Goal: Task Accomplishment & Management: Complete application form

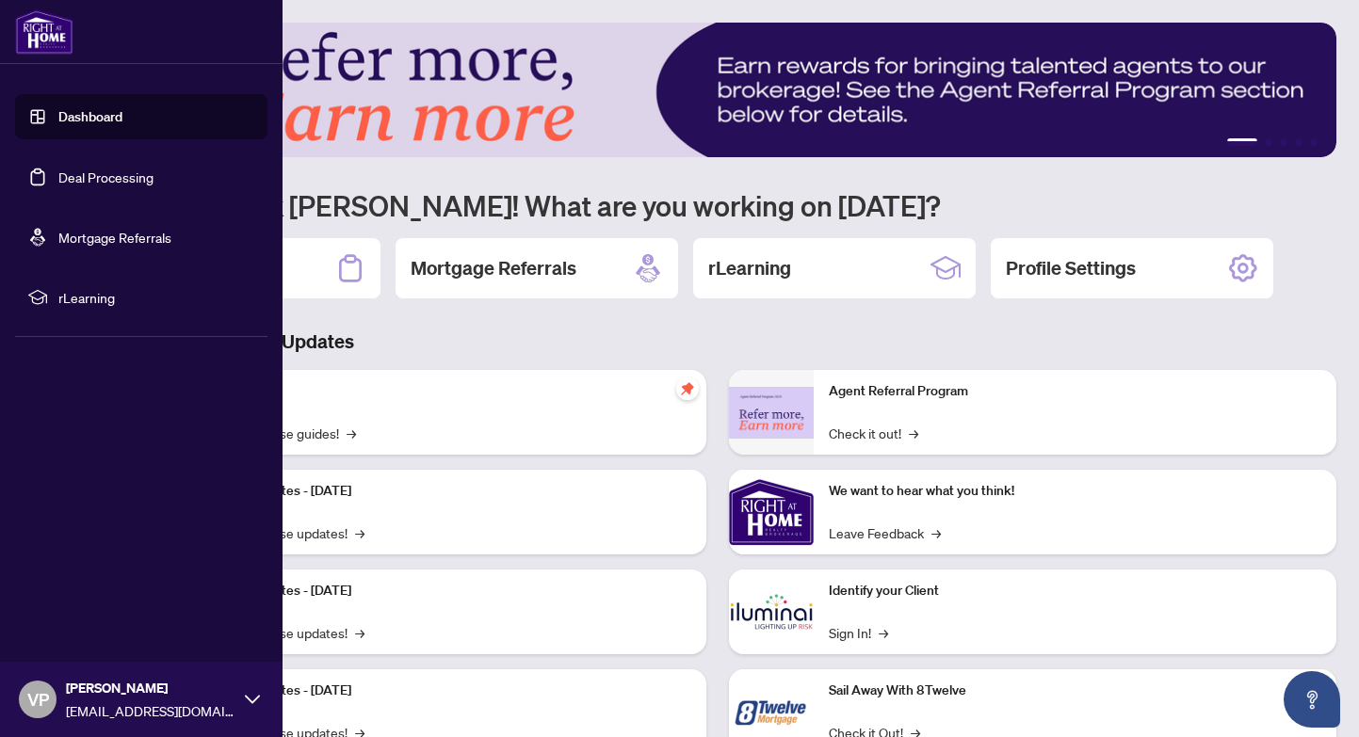
click at [94, 186] on link "Deal Processing" at bounding box center [105, 177] width 95 height 17
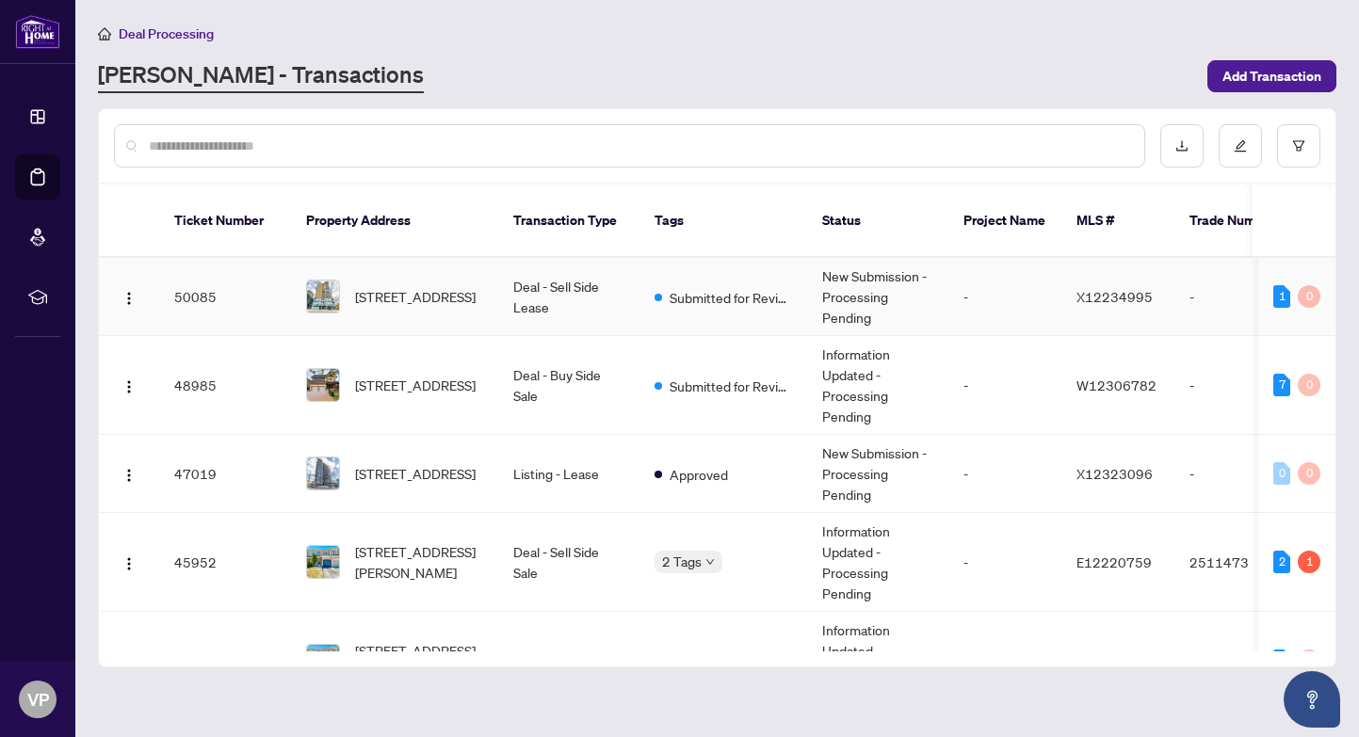
click at [452, 300] on span "[STREET_ADDRESS]" at bounding box center [415, 296] width 121 height 21
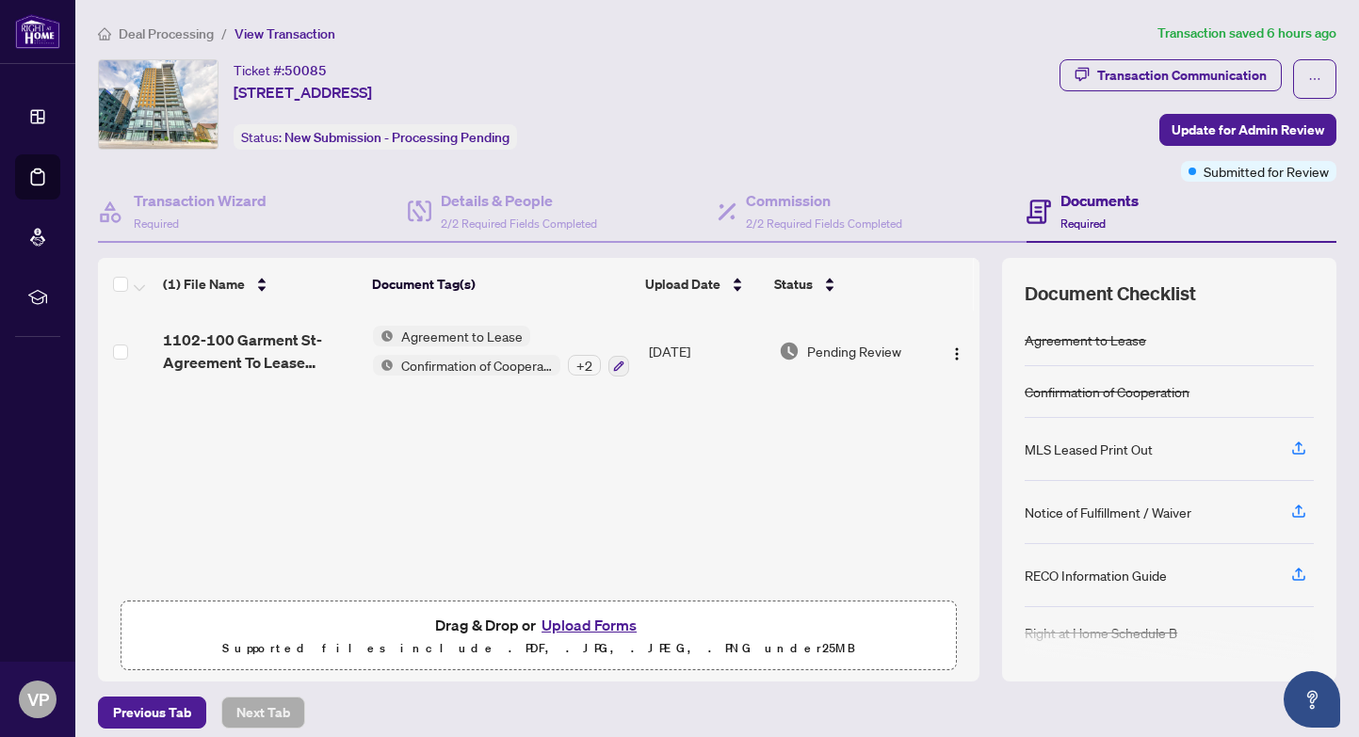
click at [599, 623] on button "Upload Forms" at bounding box center [589, 625] width 106 height 24
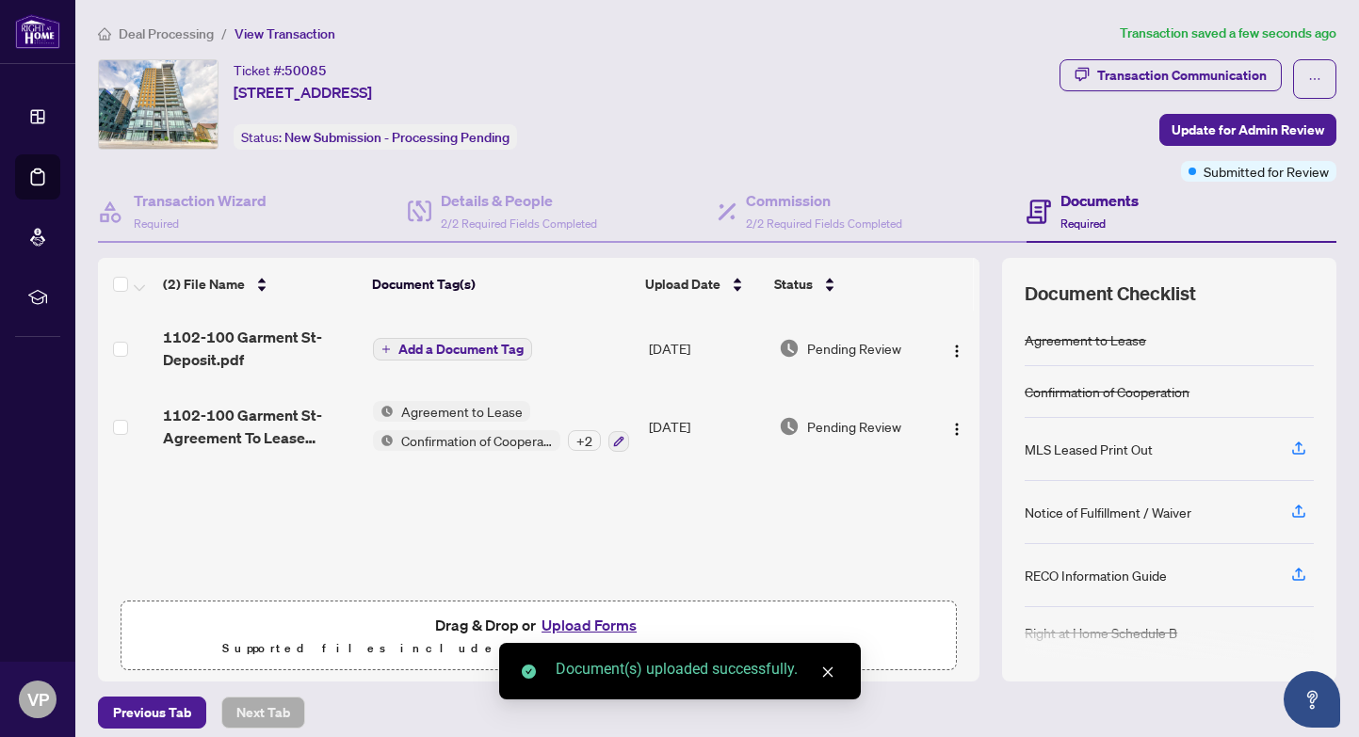
click at [488, 348] on span "Add a Document Tag" at bounding box center [460, 349] width 125 height 13
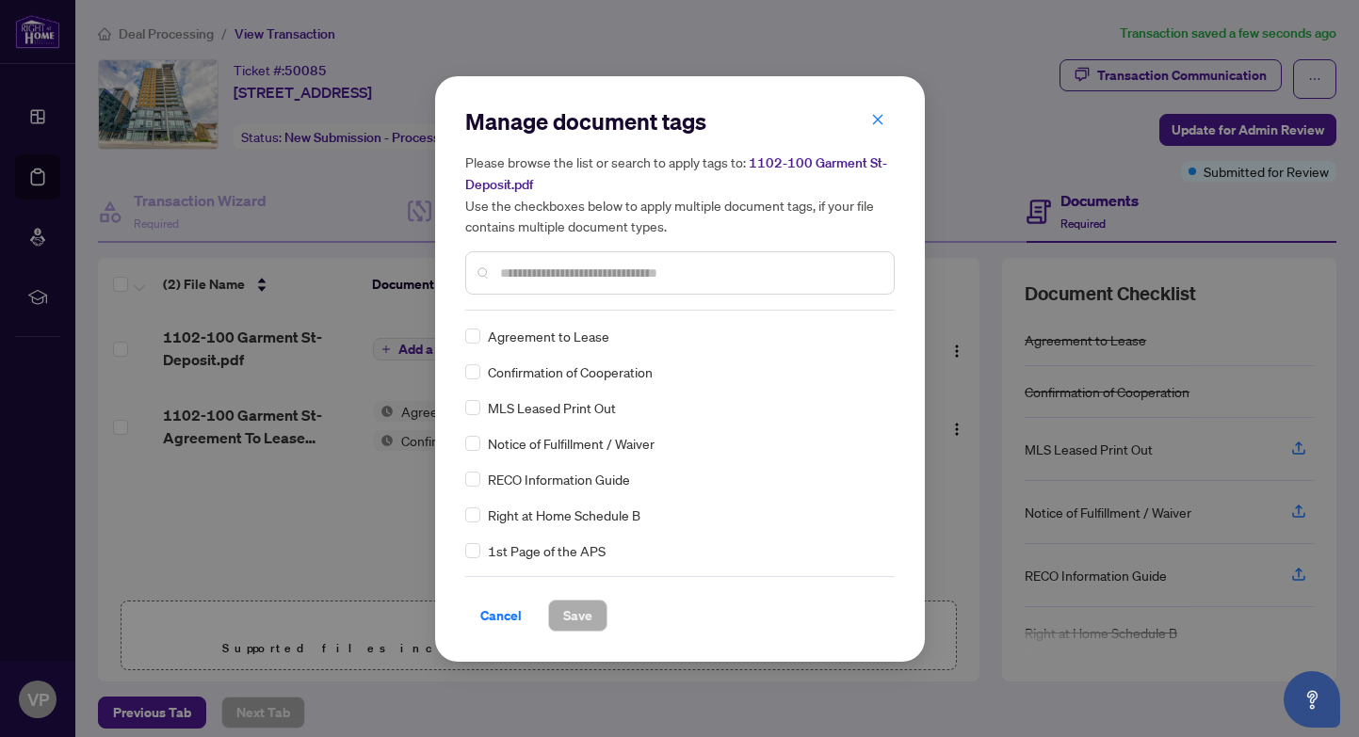
click at [569, 275] on input "text" at bounding box center [689, 273] width 379 height 21
type input "****"
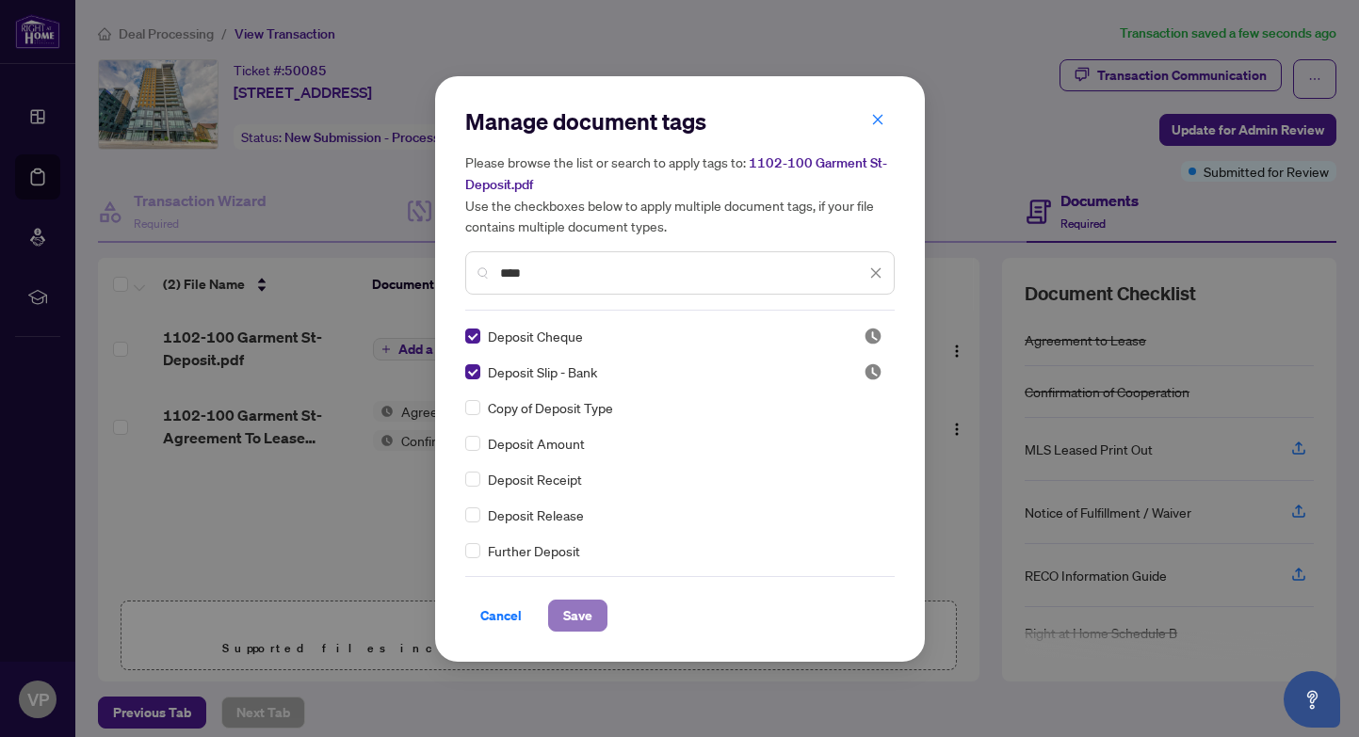
click at [574, 620] on span "Save" at bounding box center [577, 616] width 29 height 30
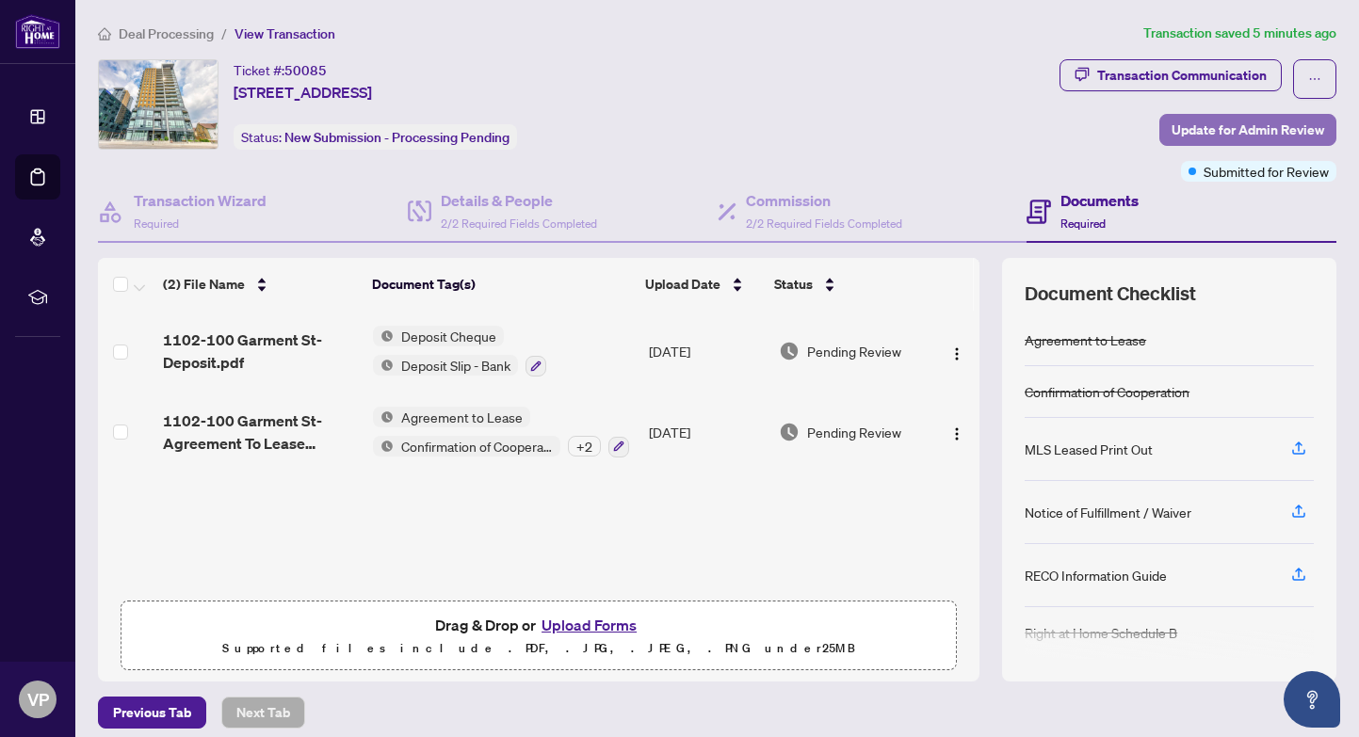
click at [1253, 130] on span "Update for Admin Review" at bounding box center [1248, 130] width 153 height 30
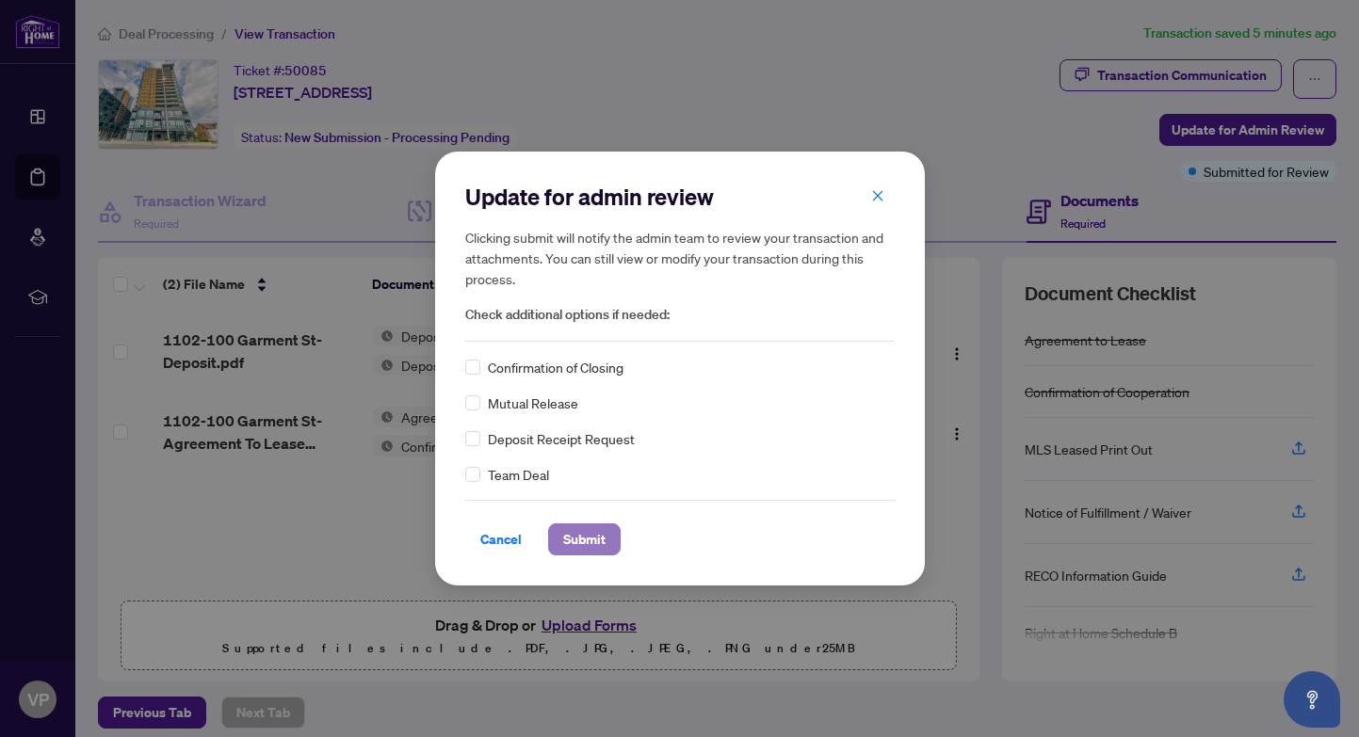
click at [582, 545] on span "Submit" at bounding box center [584, 540] width 42 height 30
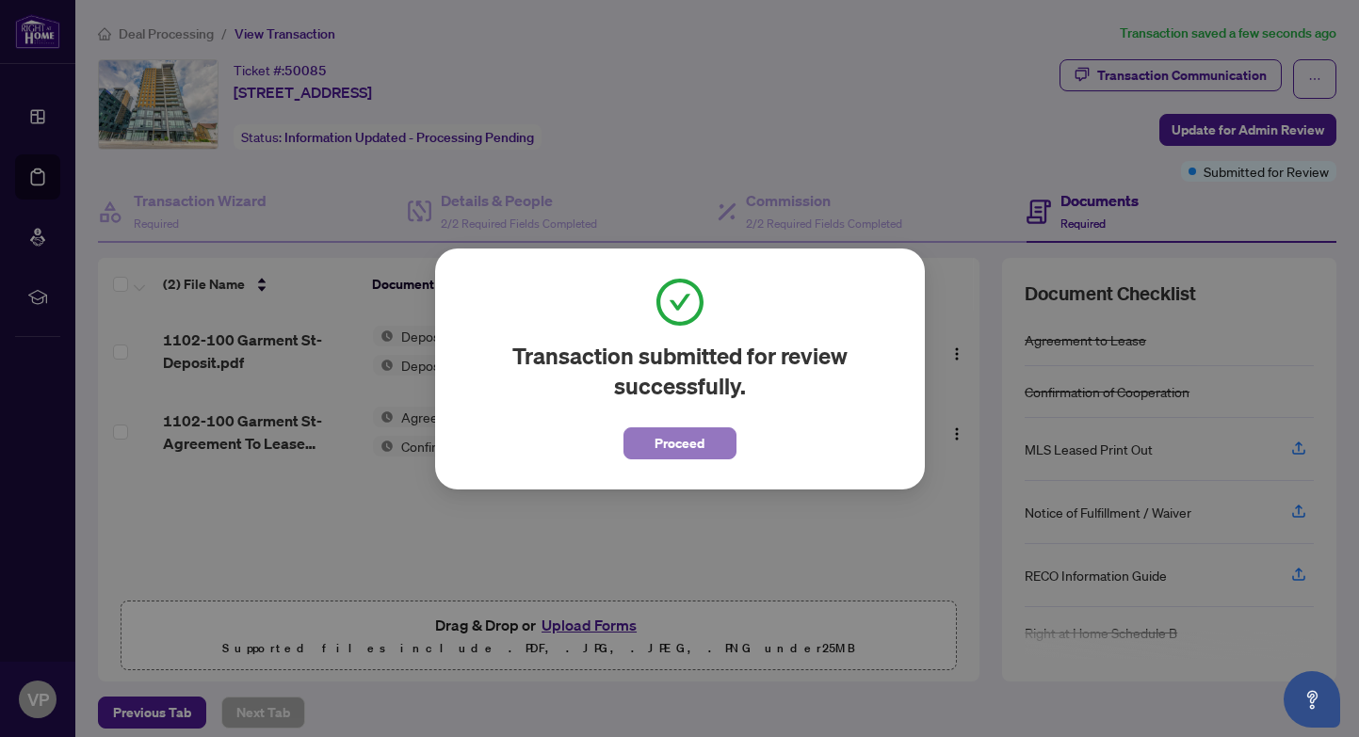
click at [695, 441] on span "Proceed" at bounding box center [680, 444] width 50 height 30
